Goal: Find specific page/section: Find specific page/section

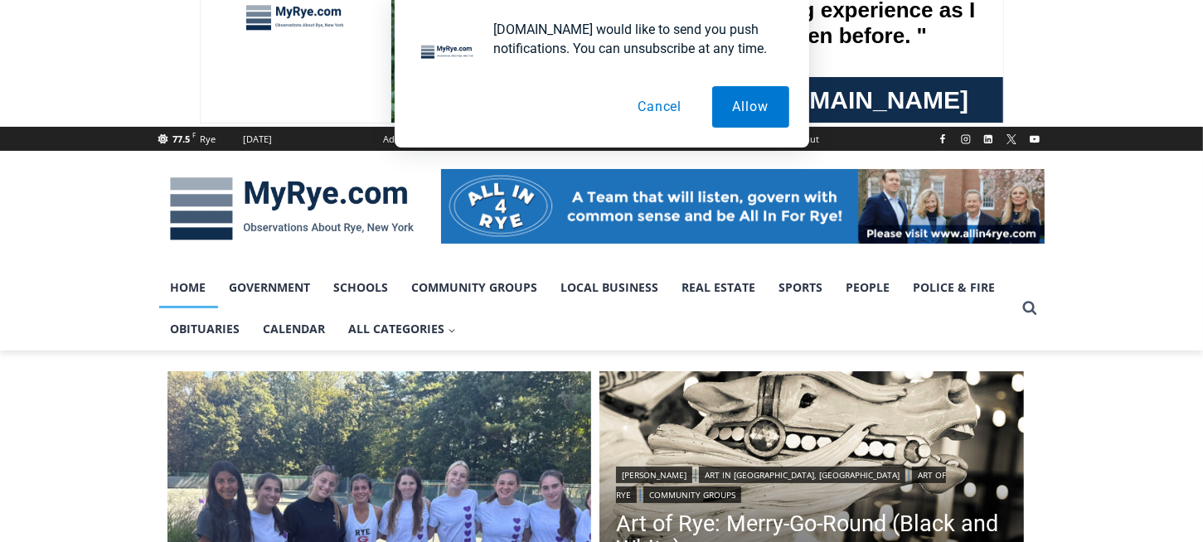
scroll to position [197, 0]
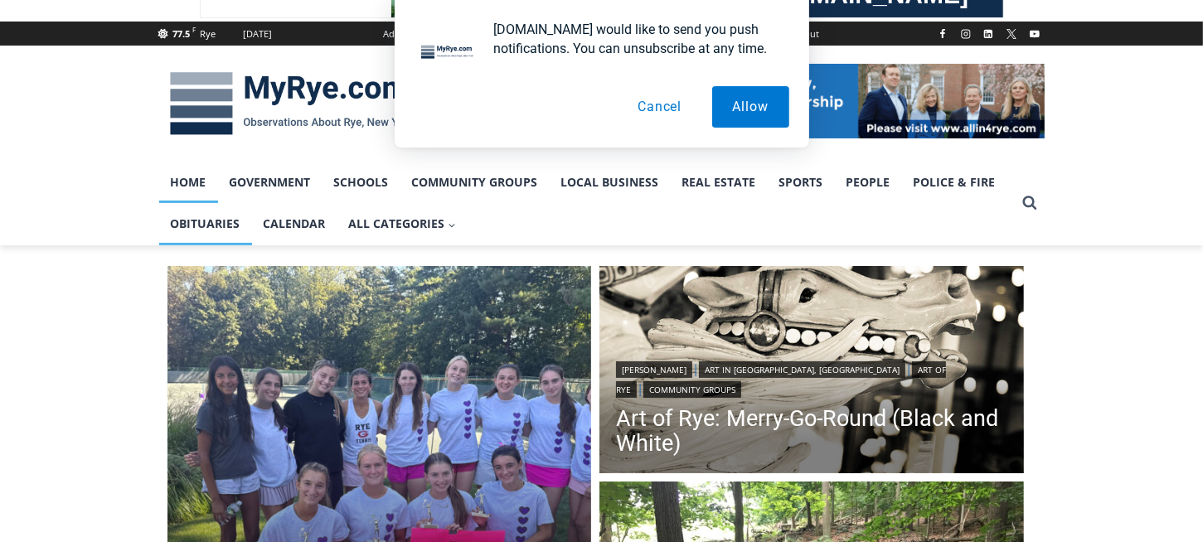
click at [210, 222] on link "Obituaries" at bounding box center [205, 223] width 93 height 41
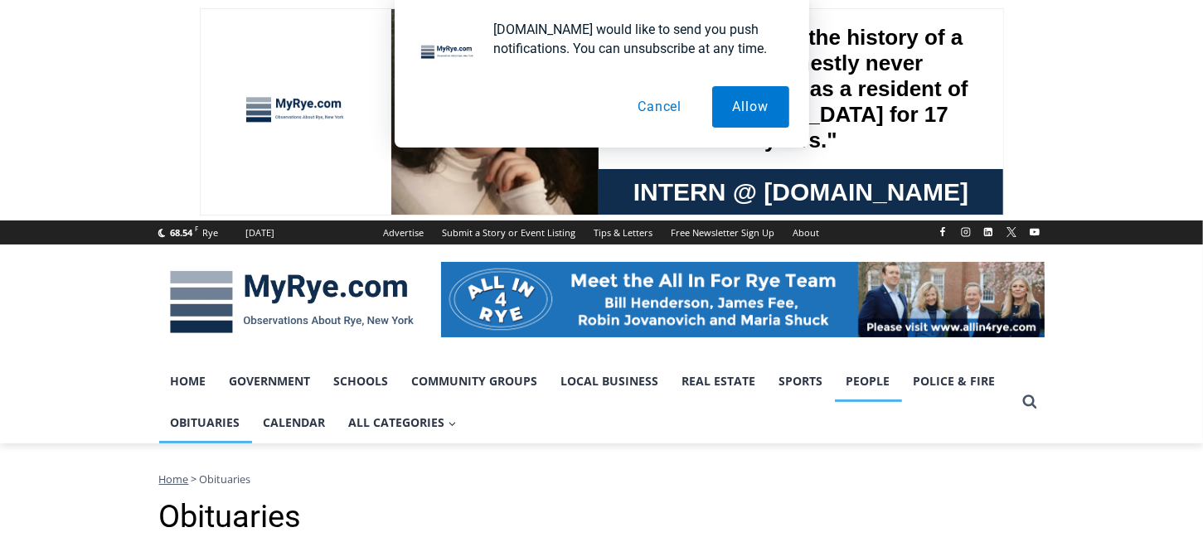
click at [862, 386] on link "People" at bounding box center [868, 381] width 67 height 41
